Goal: Navigation & Orientation: Find specific page/section

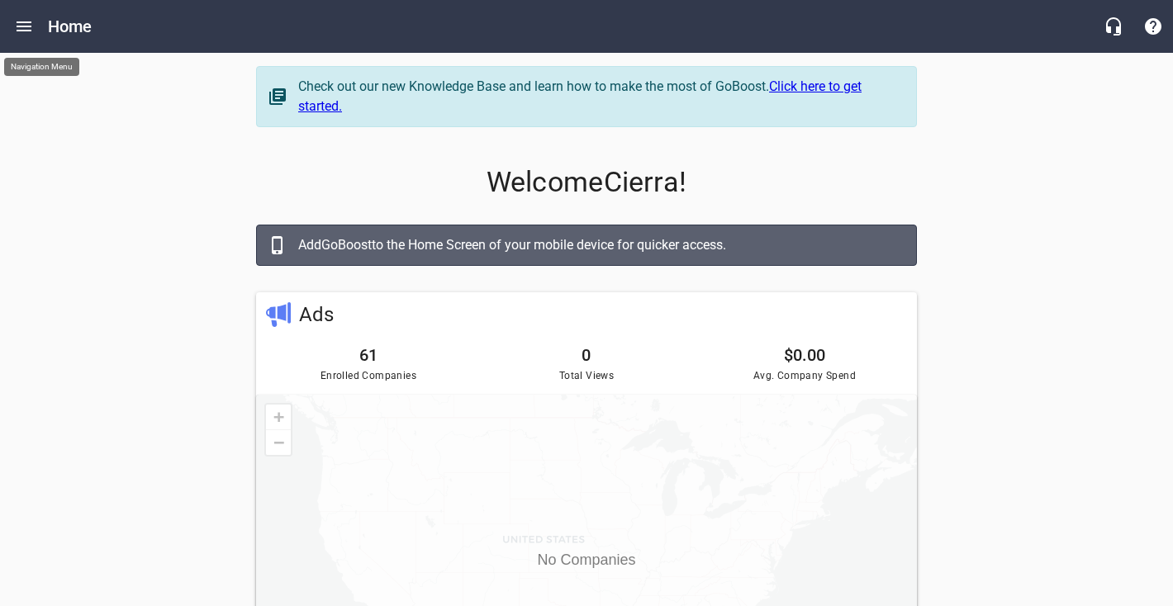
click at [17, 33] on icon "Open drawer" at bounding box center [24, 27] width 20 height 20
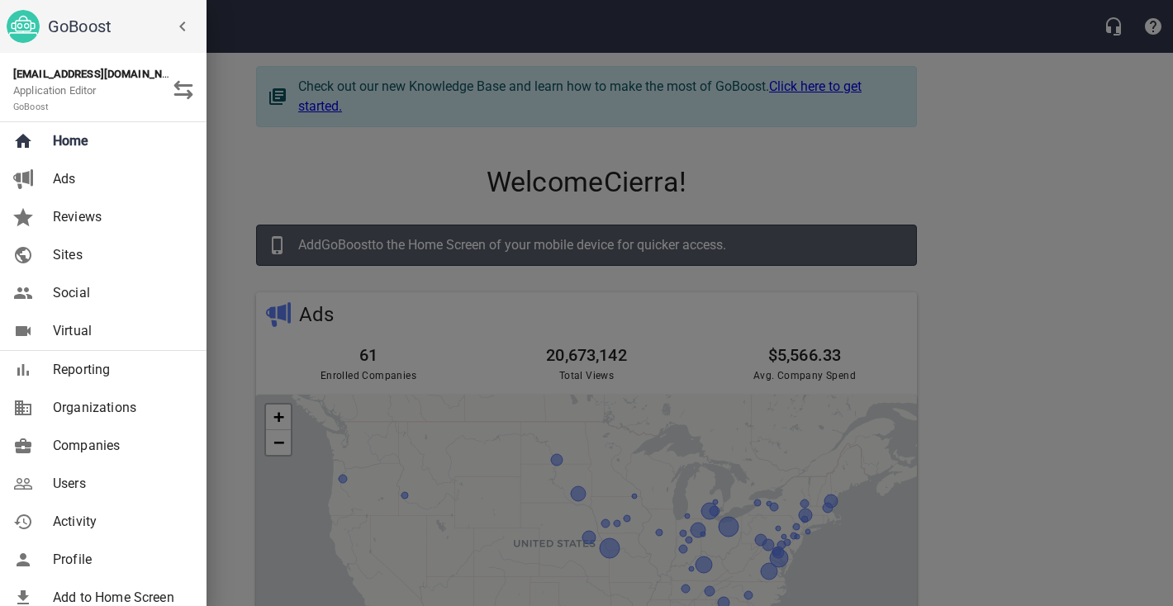
click at [185, 28] on icon "button" at bounding box center [183, 27] width 20 height 20
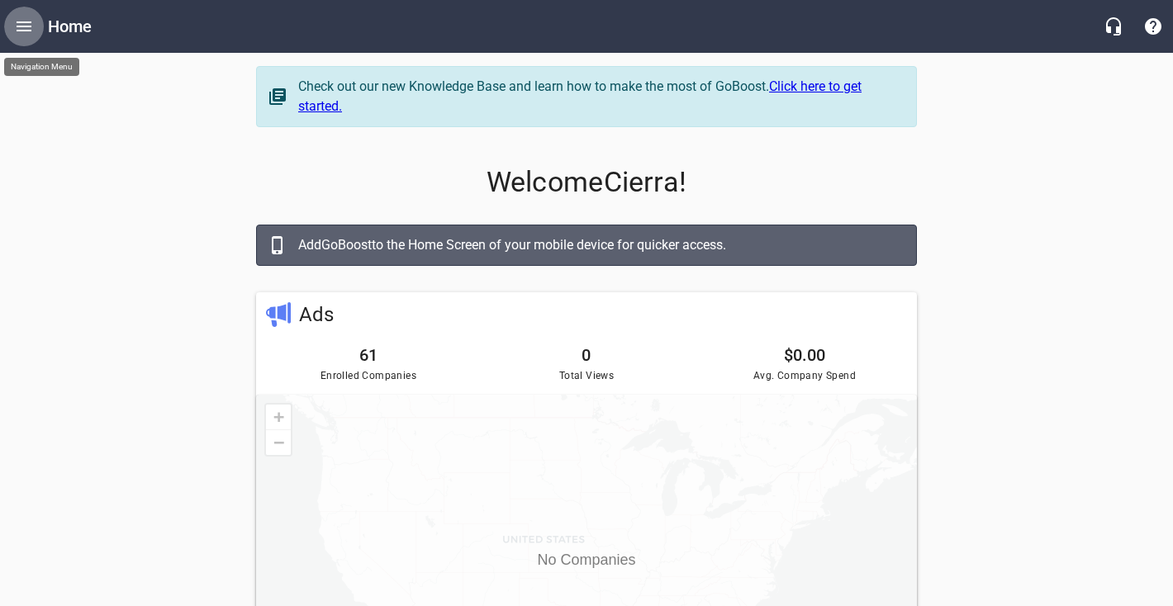
click at [23, 28] on icon "Open drawer" at bounding box center [24, 27] width 20 height 20
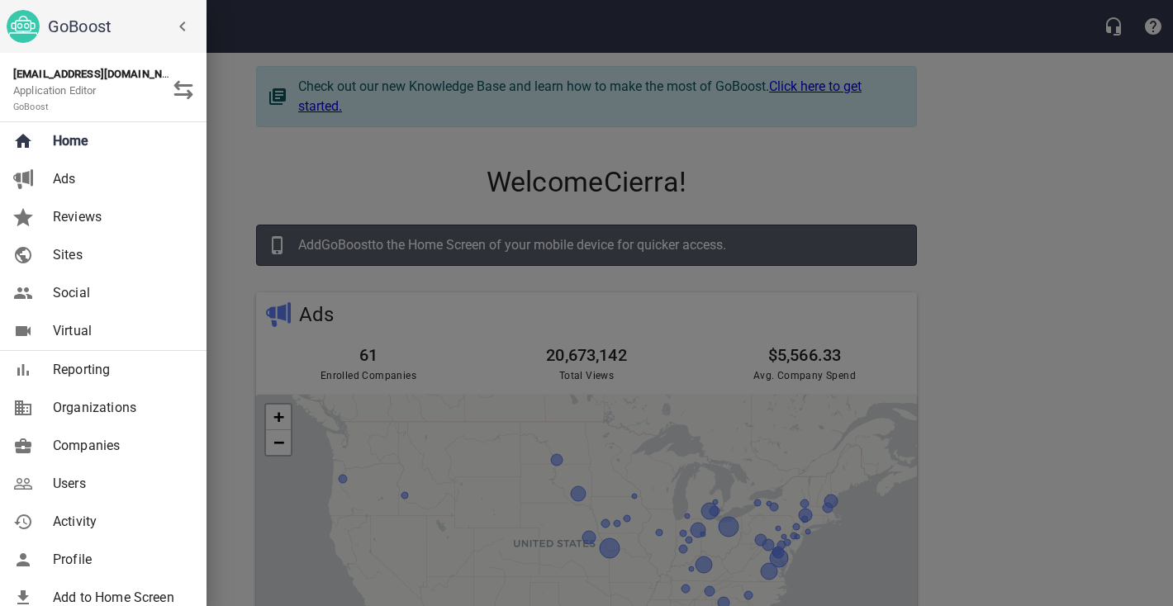
click at [66, 442] on span "Companies" at bounding box center [120, 446] width 134 height 20
